Goal: Information Seeking & Learning: Check status

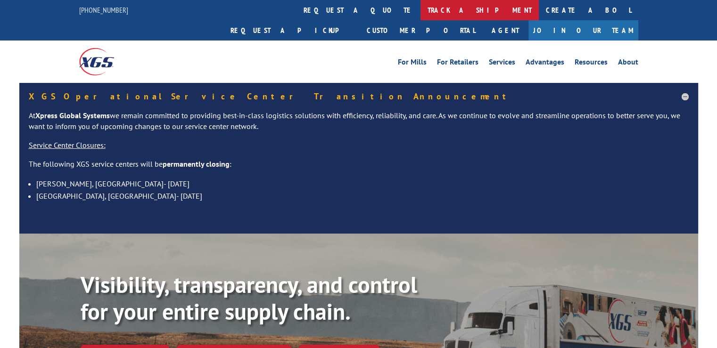
click at [420, 11] on link "track a shipment" at bounding box center [479, 10] width 118 height 20
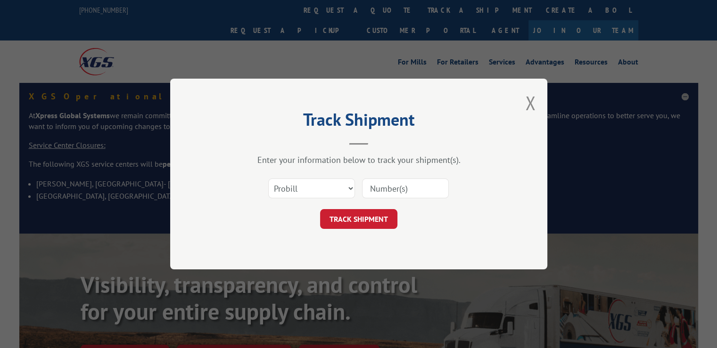
click at [401, 188] on input at bounding box center [405, 189] width 87 height 20
paste input "17564503"
type input "17564503"
click at [356, 218] on button "TRACK SHIPMENT" at bounding box center [358, 219] width 77 height 20
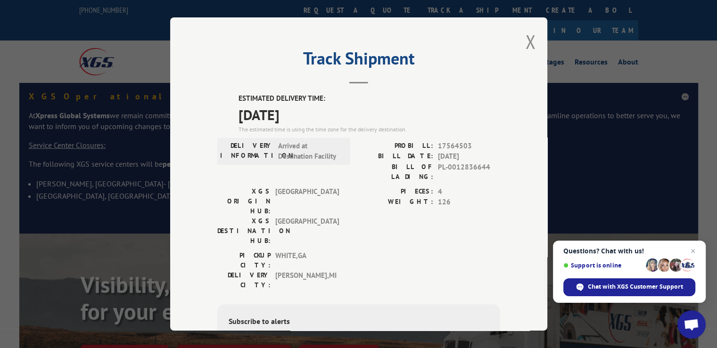
drag, startPoint x: 522, startPoint y: 47, endPoint x: 415, endPoint y: 46, distance: 107.4
click at [525, 47] on button "Close modal" at bounding box center [530, 41] width 10 height 25
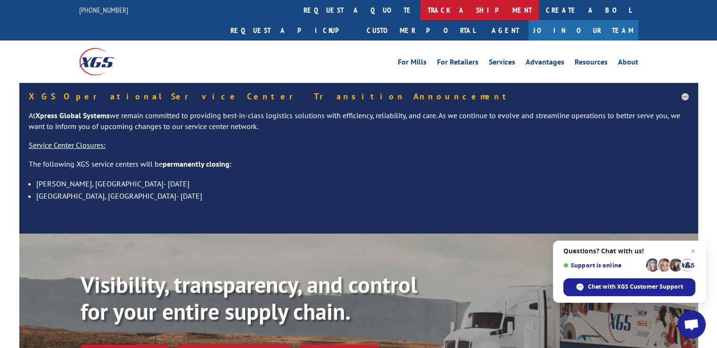
click at [420, 10] on link "track a shipment" at bounding box center [479, 10] width 118 height 20
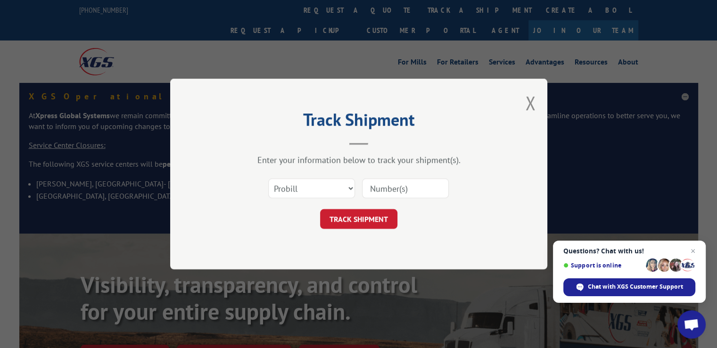
click at [387, 187] on input at bounding box center [405, 189] width 87 height 20
paste input "17564503"
type input "17564503"
click button "TRACK SHIPMENT" at bounding box center [358, 219] width 77 height 20
